Goal: Information Seeking & Learning: Learn about a topic

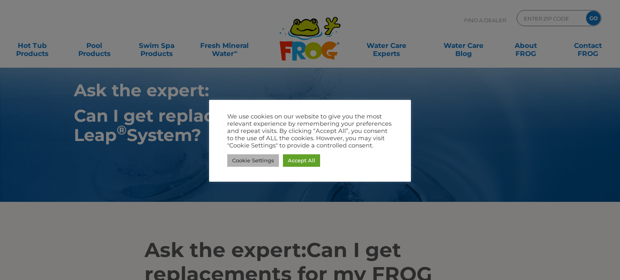
click at [244, 161] on link "Cookie Settings" at bounding box center [253, 161] width 52 height 13
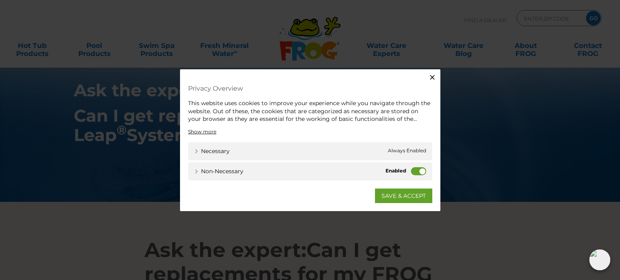
click at [414, 172] on label "Non-necessary" at bounding box center [418, 171] width 15 height 8
click at [0, 0] on input "Non-necessary" at bounding box center [0, 0] width 0 height 0
click at [405, 193] on link "SAVE & ACCEPT" at bounding box center [403, 195] width 57 height 15
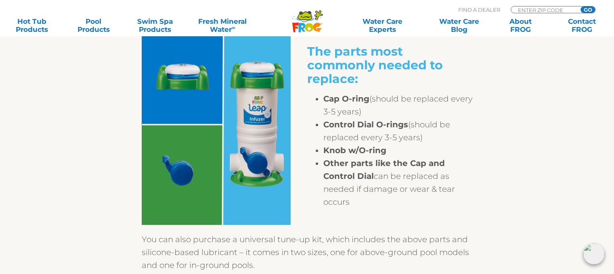
scroll to position [323, 0]
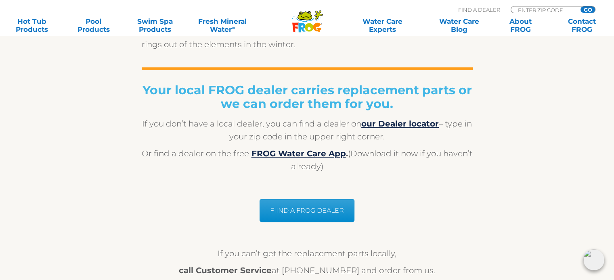
scroll to position [605, 0]
